Goal: Find specific page/section: Find specific page/section

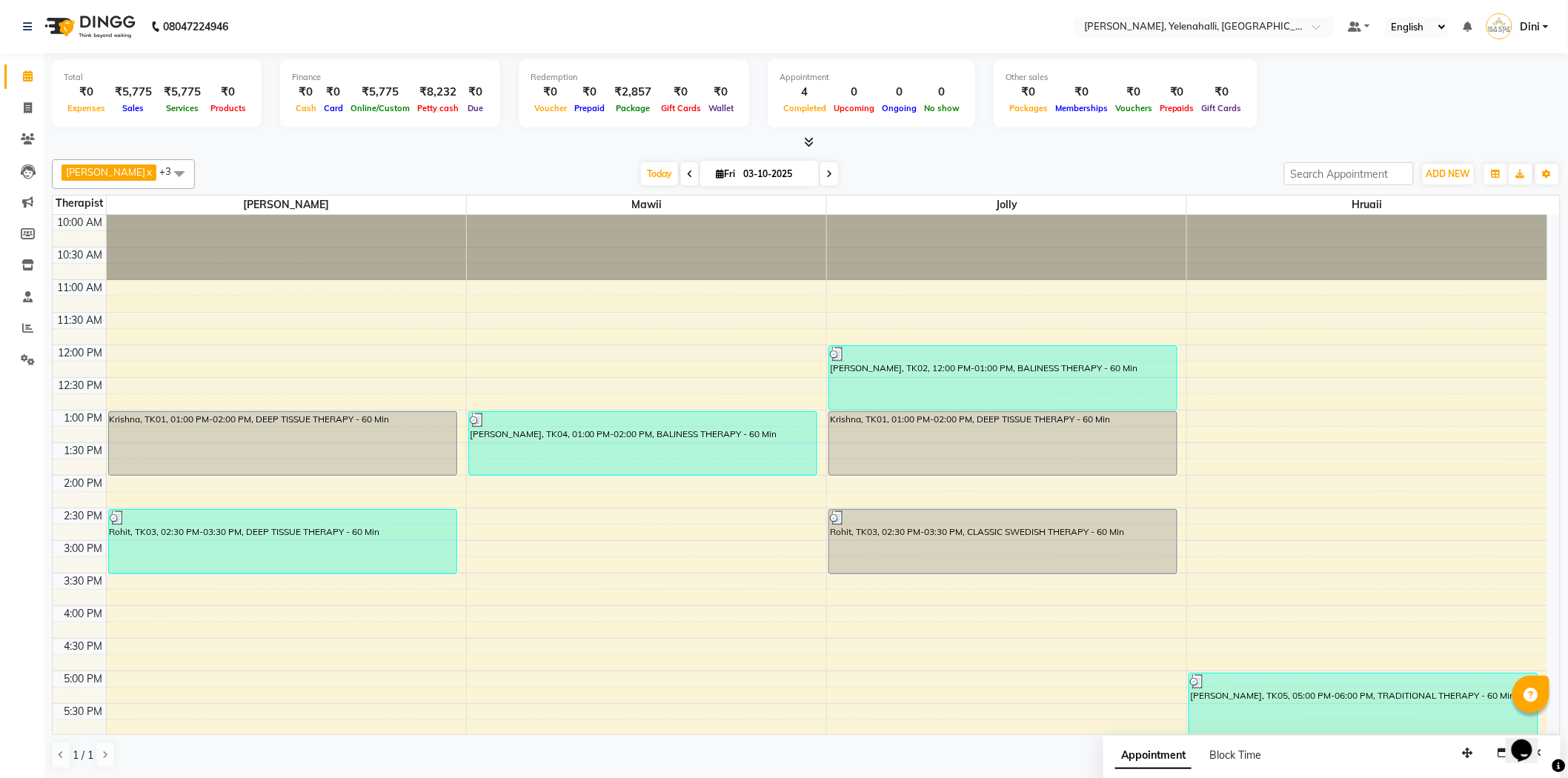
scroll to position [200, 0]
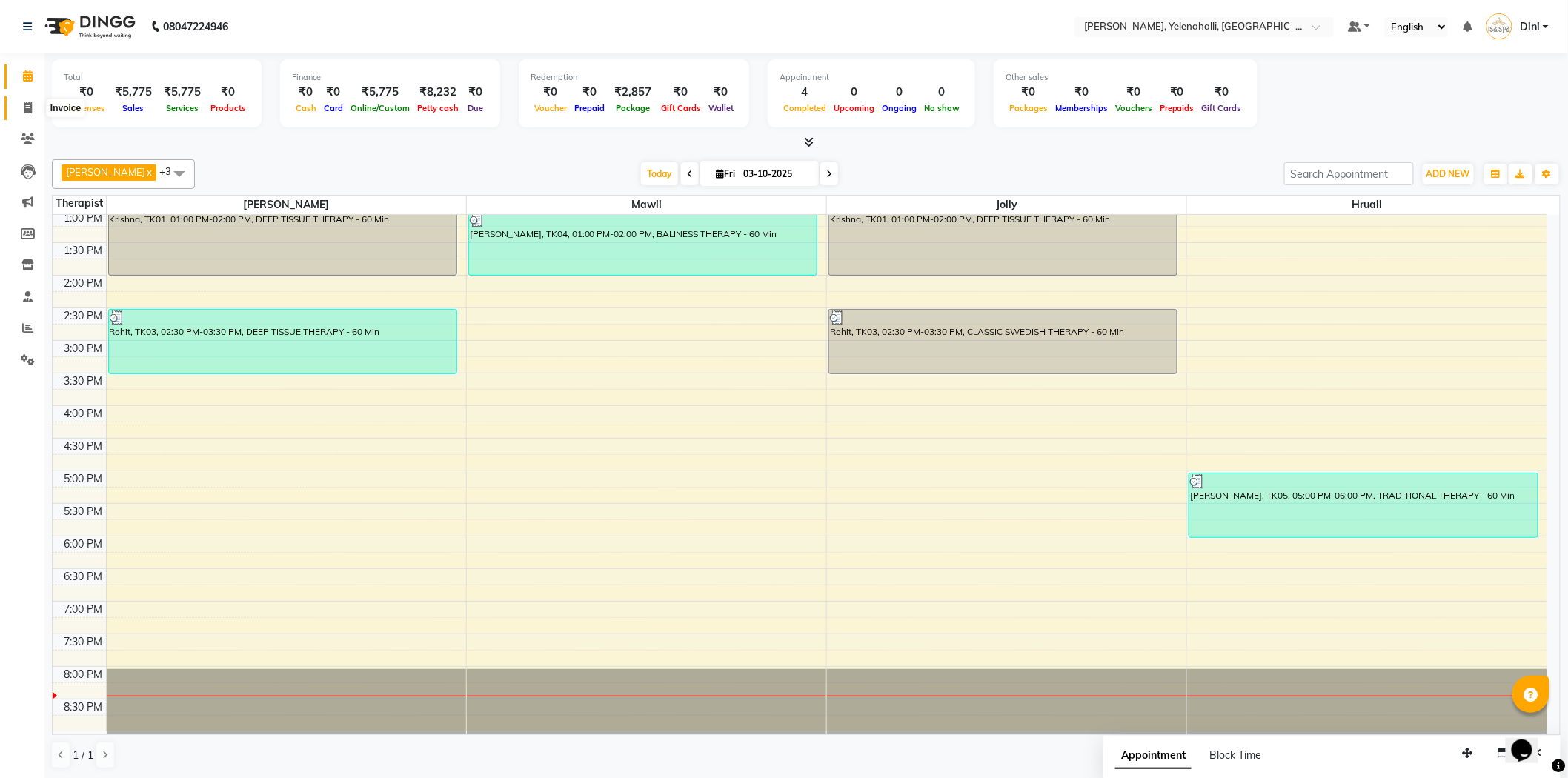
click at [24, 108] on icon at bounding box center [28, 108] width 8 height 11
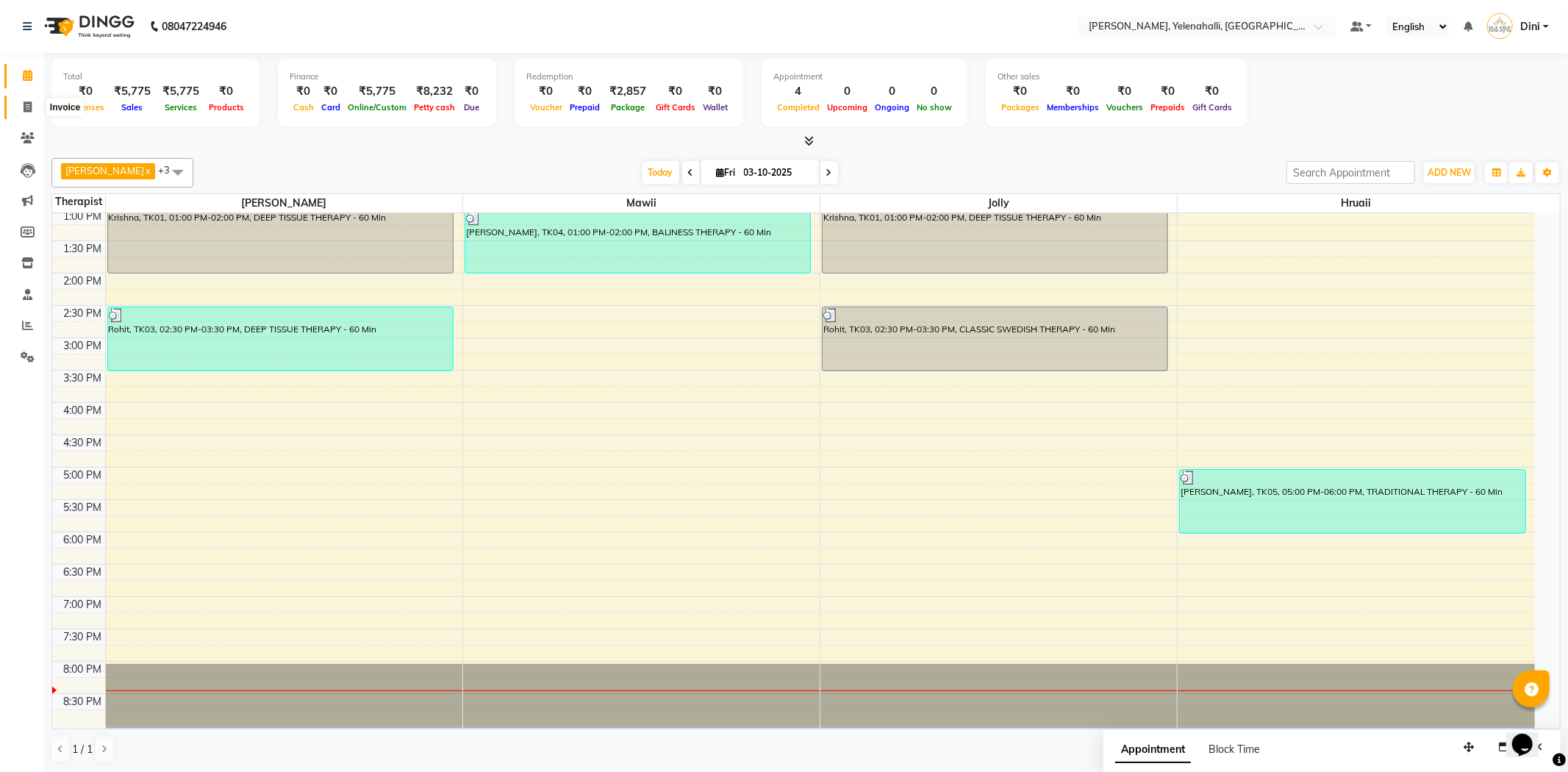
select select "6121"
select select "service"
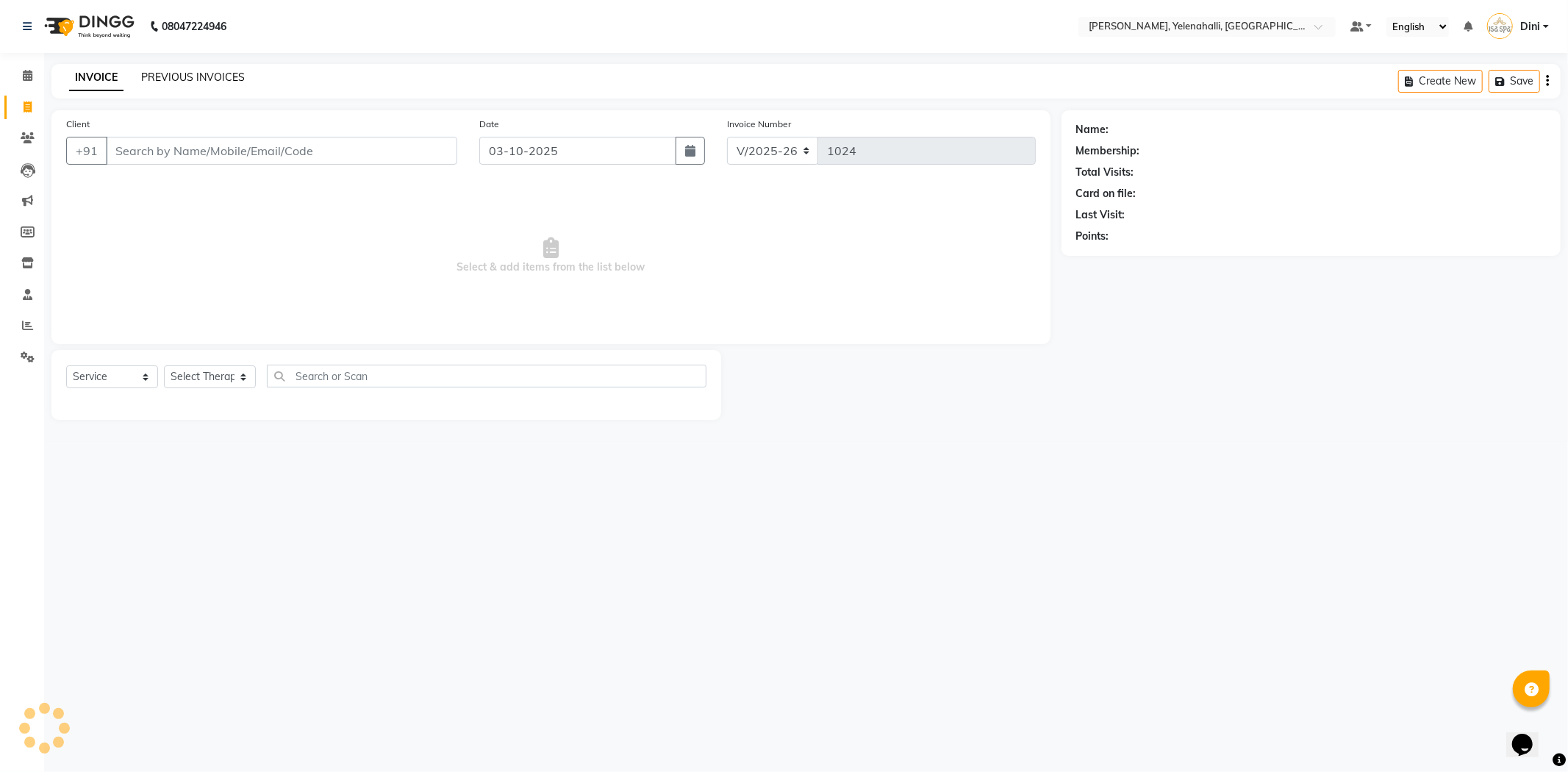
click at [183, 78] on link "PREVIOUS INVOICES" at bounding box center [193, 77] width 103 height 13
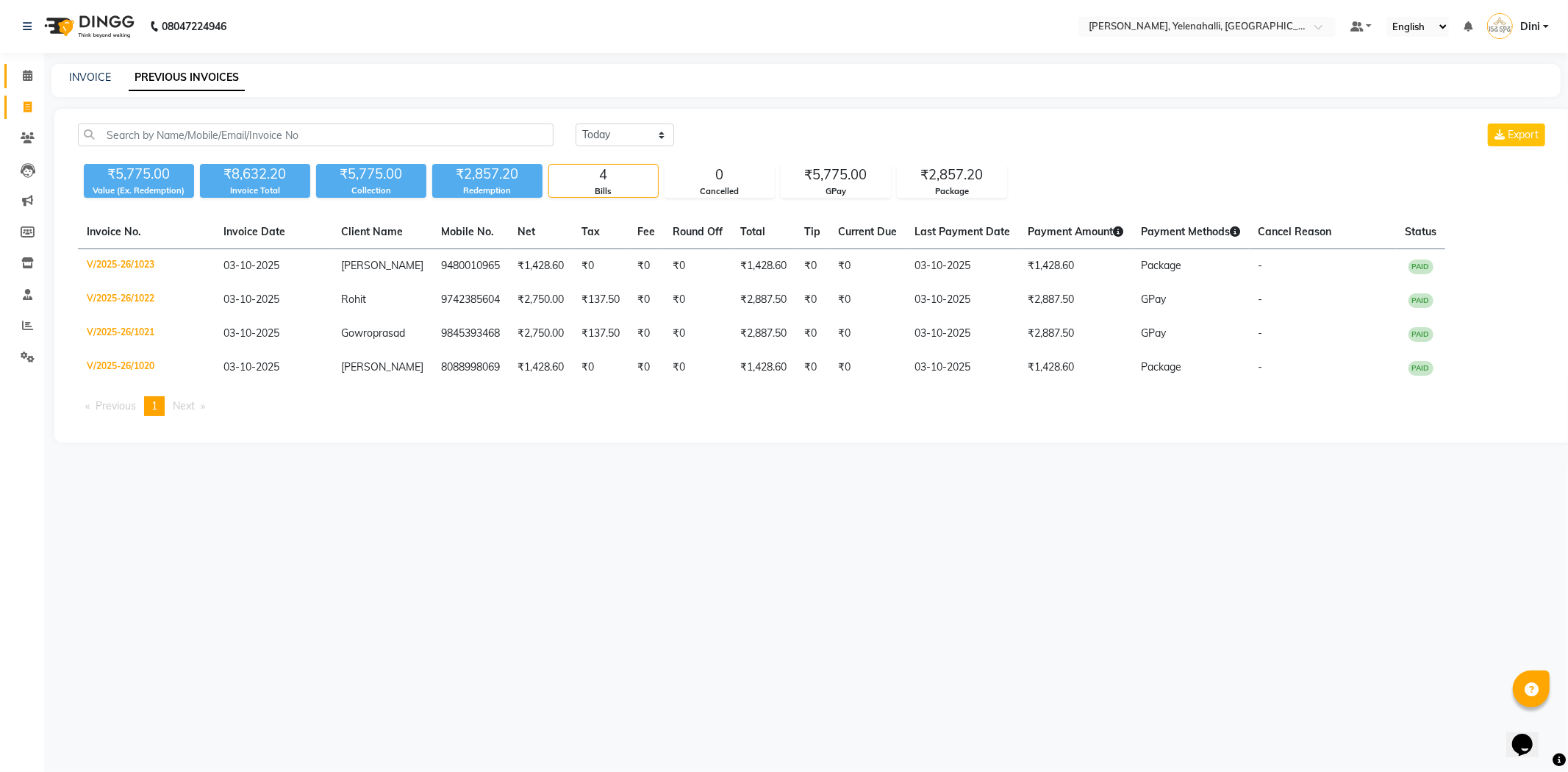
click at [23, 69] on icon at bounding box center [27, 75] width 10 height 11
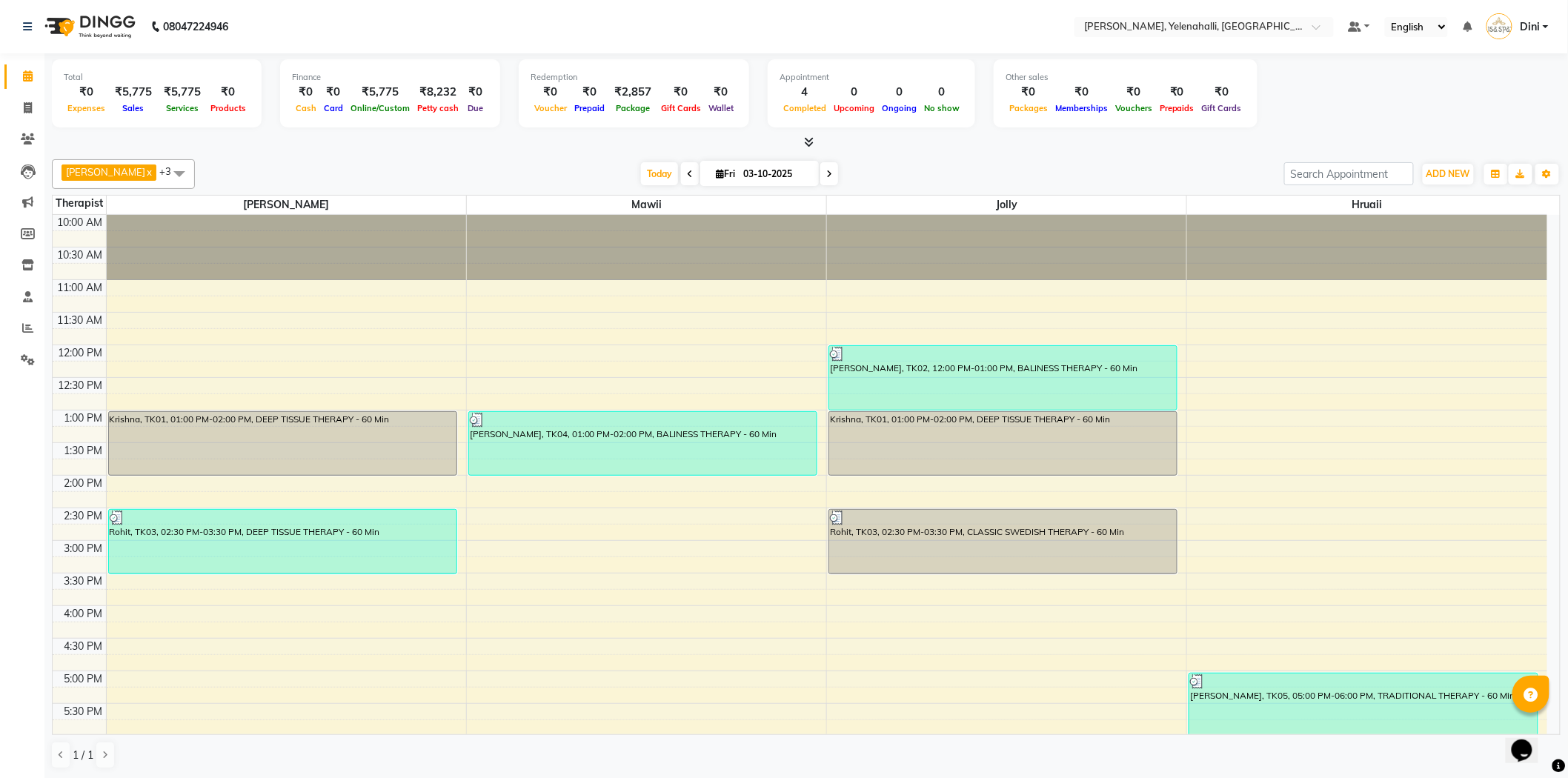
click at [812, 139] on icon at bounding box center [809, 142] width 10 height 11
